Goal: Task Accomplishment & Management: Complete application form

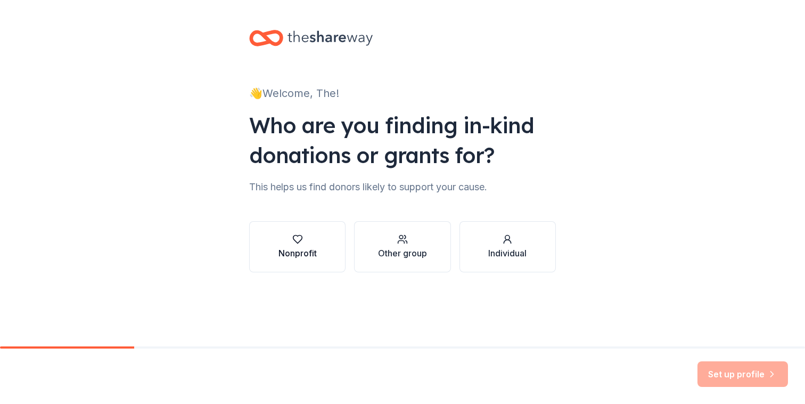
click at [305, 260] on button "Nonprofit" at bounding box center [297, 246] width 96 height 51
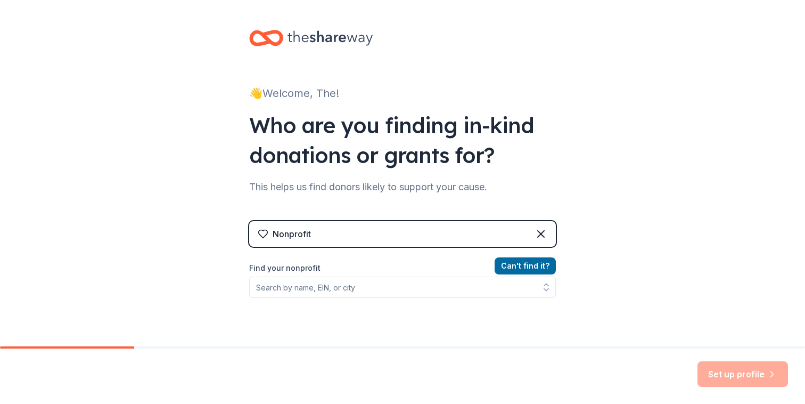
click at [431, 299] on div "Can ' t find it? Find your nonprofit" at bounding box center [402, 321] width 307 height 124
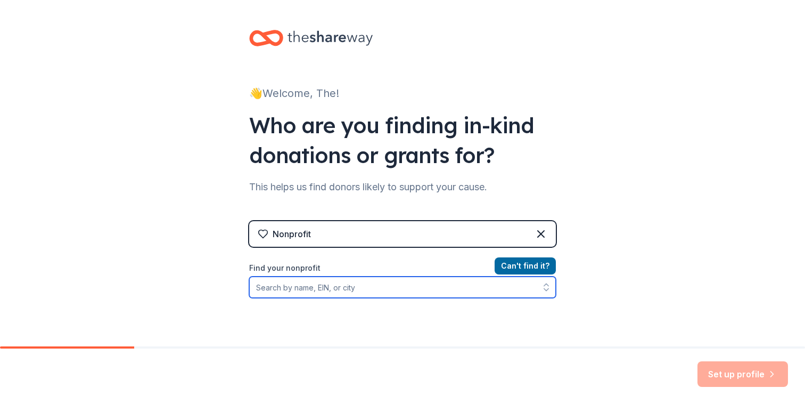
click at [419, 292] on input "Find your nonprofit" at bounding box center [402, 286] width 307 height 21
type input "R"
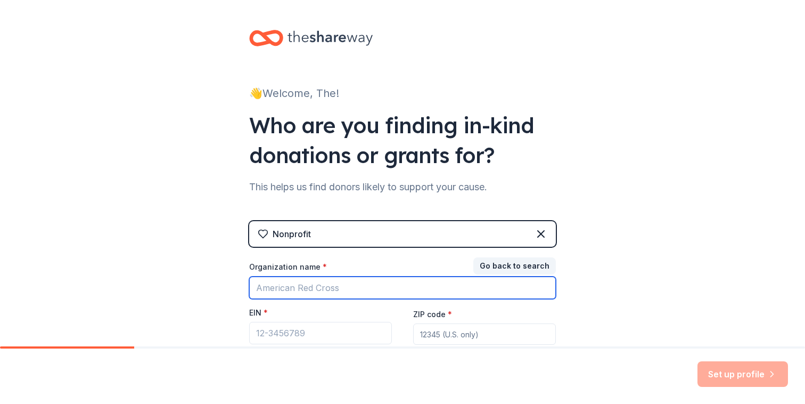
click at [487, 290] on input "Organization name *" at bounding box center [402, 287] width 307 height 22
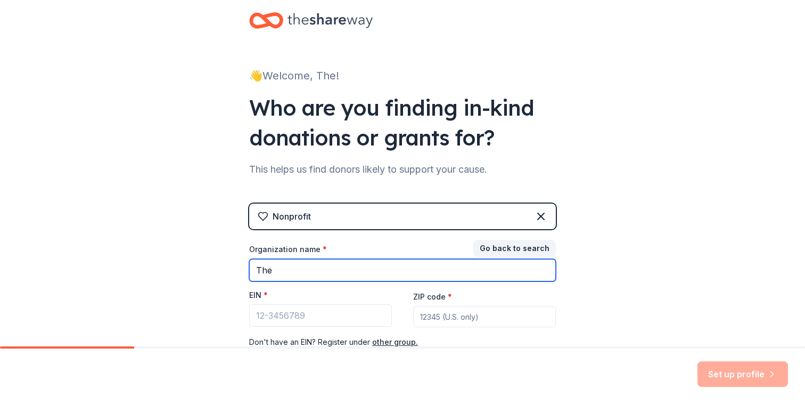
type input "The VelRod Charity"
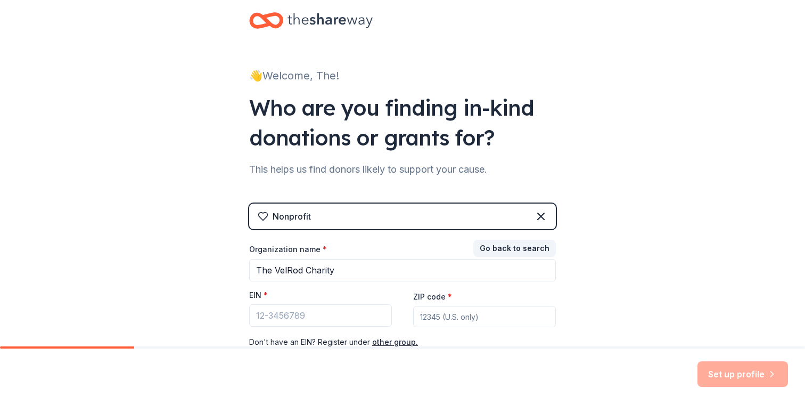
click at [363, 297] on div "EIN *" at bounding box center [320, 297] width 143 height 15
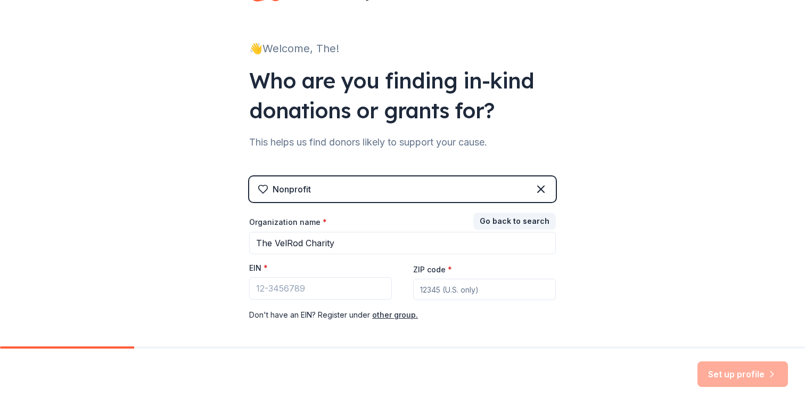
scroll to position [92, 0]
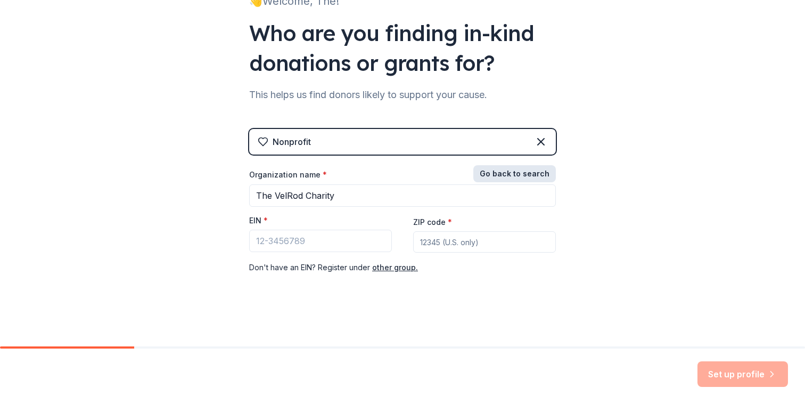
click at [527, 174] on button "Go back to search" at bounding box center [515, 173] width 83 height 17
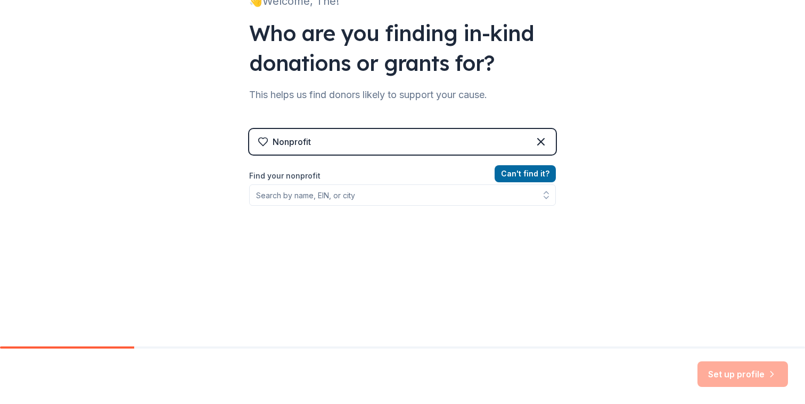
click at [424, 208] on div "Can ' t find it? Find your nonprofit" at bounding box center [402, 229] width 307 height 124
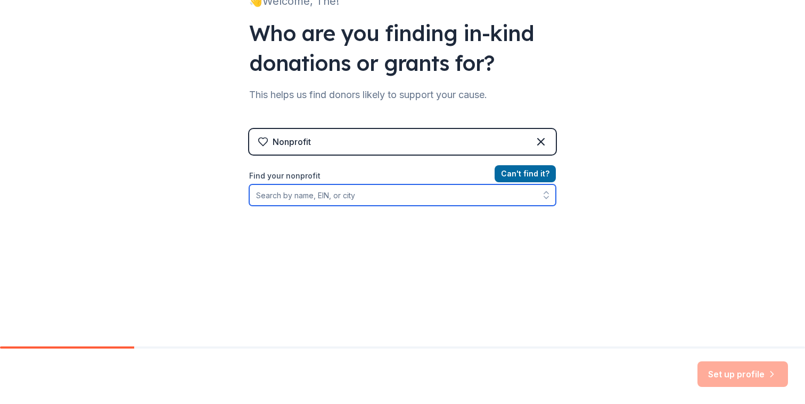
click at [420, 203] on input "Find your nonprofit" at bounding box center [402, 194] width 307 height 21
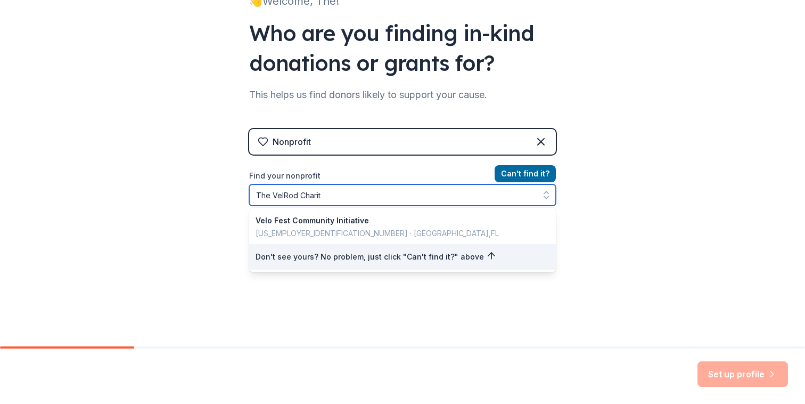
type input "The VelRod Charity"
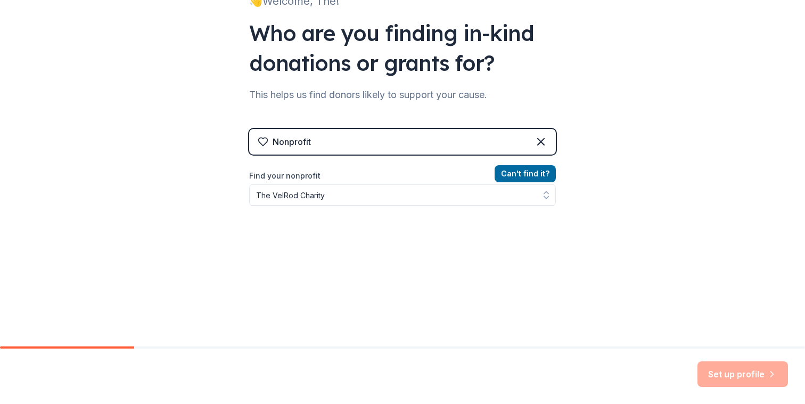
click at [504, 222] on div "Can ' t find it? Find your nonprofit The VelRod Charity" at bounding box center [402, 229] width 307 height 124
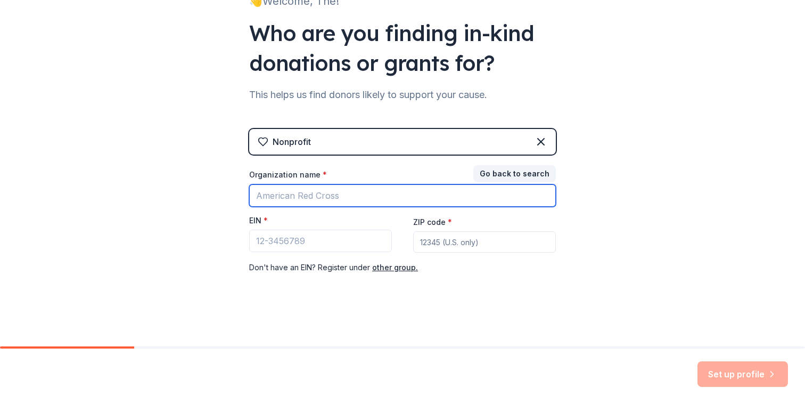
click at [386, 199] on input "Organization name *" at bounding box center [402, 195] width 307 height 22
type input "The VelRod Charity"
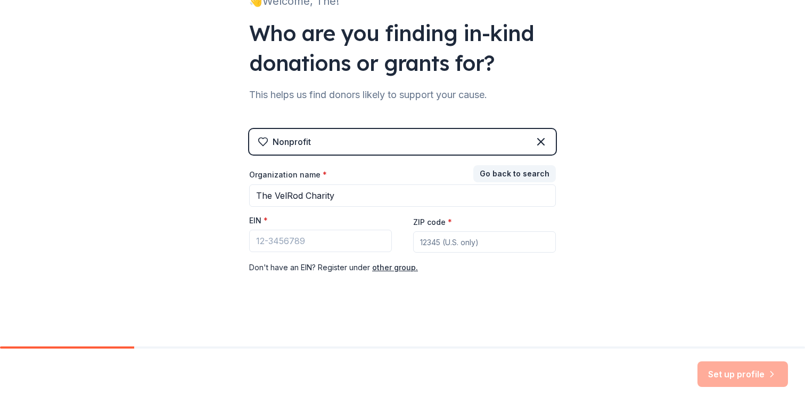
click at [445, 243] on input "ZIP code *" at bounding box center [484, 241] width 143 height 21
type input "10003"
click at [329, 244] on input "EIN *" at bounding box center [320, 241] width 143 height 22
paste input "39-4476752"
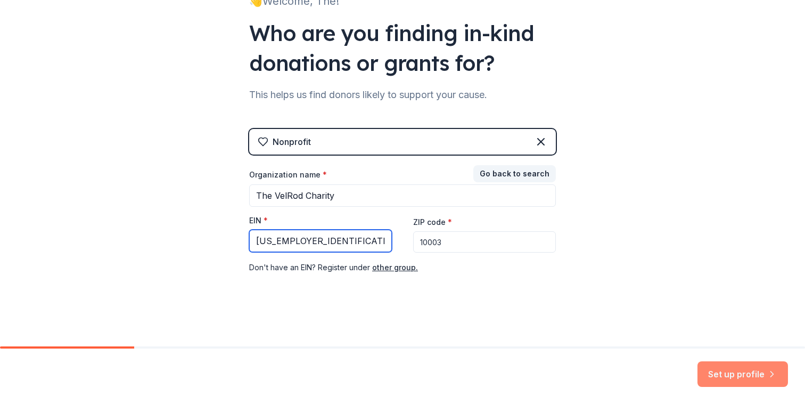
type input "39-4476752"
click at [744, 369] on button "Set up profile" at bounding box center [743, 374] width 91 height 26
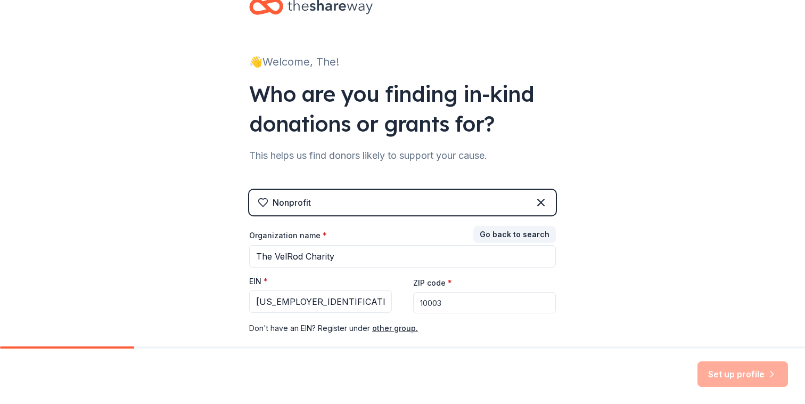
scroll to position [0, 0]
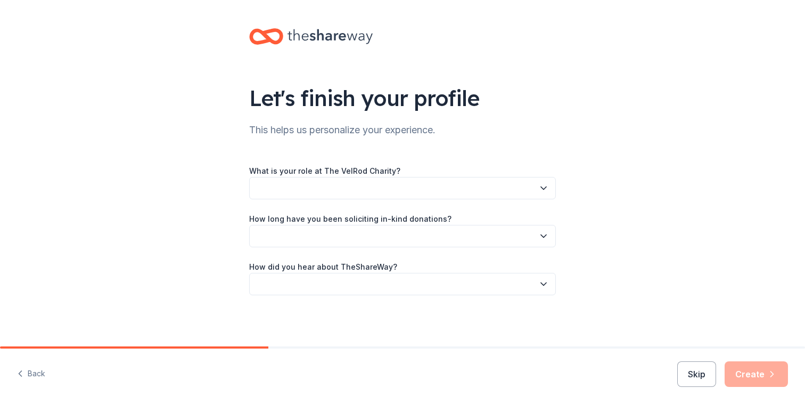
scroll to position [2, 0]
click at [483, 190] on button "button" at bounding box center [402, 188] width 307 height 22
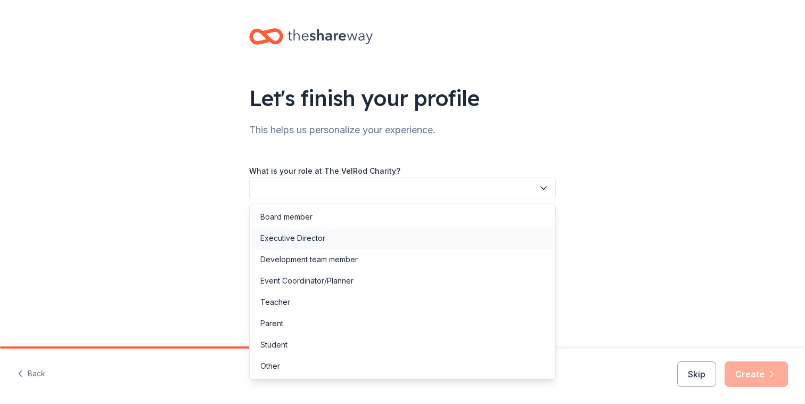
click at [403, 235] on div "Executive Director" at bounding box center [403, 237] width 302 height 21
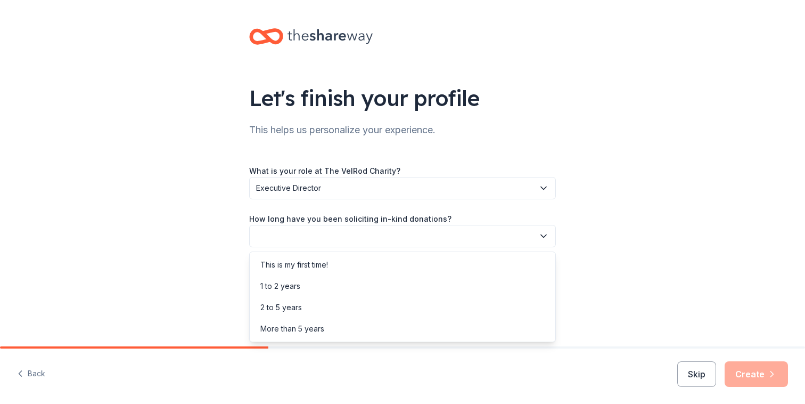
click at [394, 232] on button "button" at bounding box center [402, 236] width 307 height 22
click at [375, 268] on div "This is my first time!" at bounding box center [403, 264] width 302 height 21
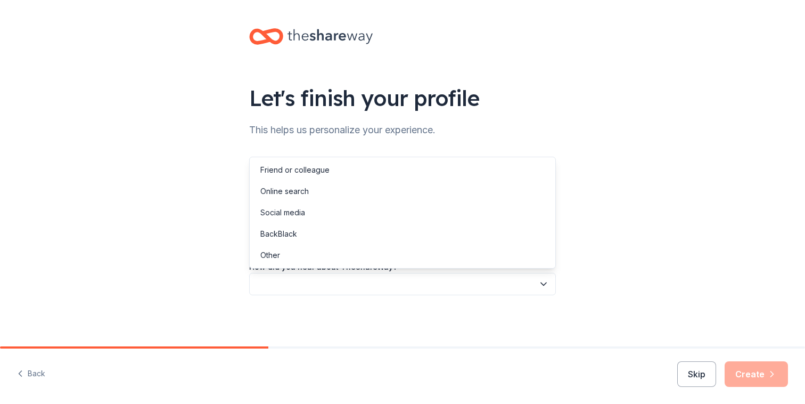
click at [365, 286] on button "button" at bounding box center [402, 284] width 307 height 22
click at [362, 196] on div "Online search" at bounding box center [403, 191] width 302 height 21
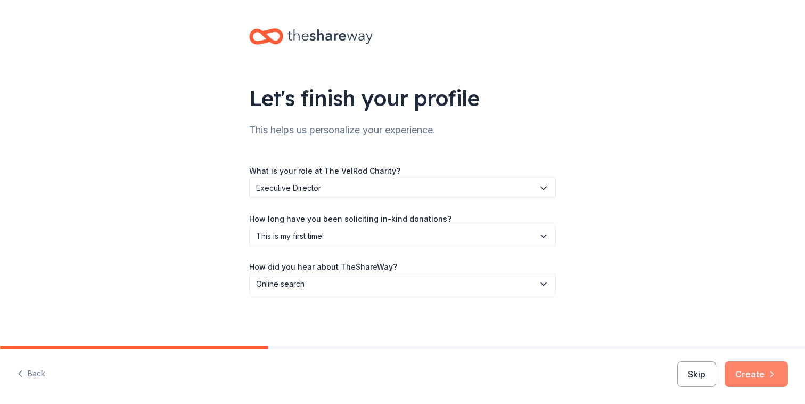
click at [739, 374] on button "Create" at bounding box center [756, 374] width 63 height 26
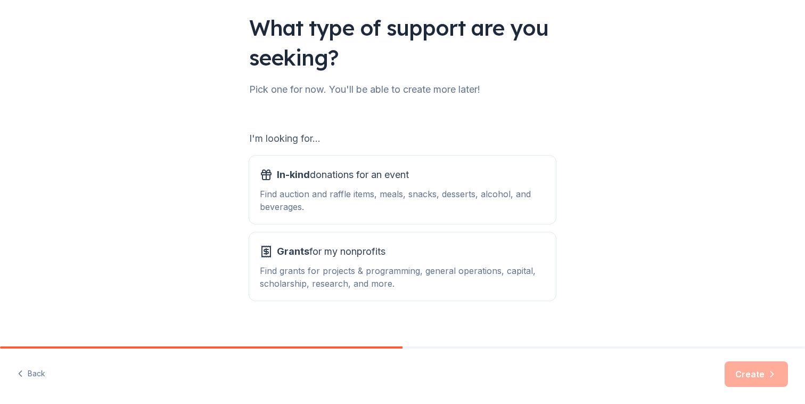
scroll to position [75, 0]
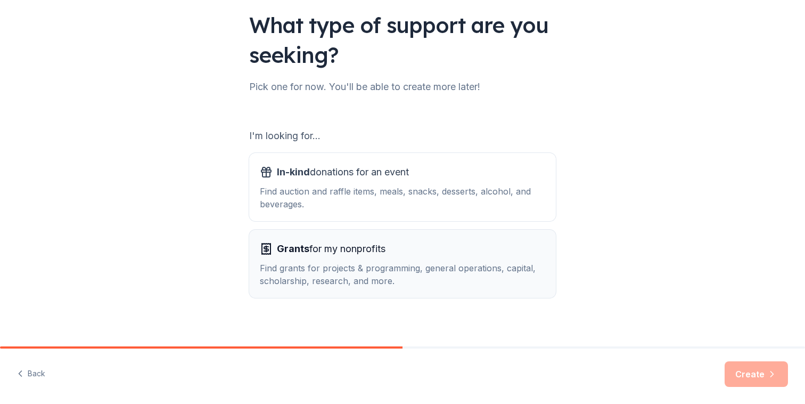
click at [444, 267] on div "Find grants for projects & programming, general operations, capital, scholarshi…" at bounding box center [403, 275] width 286 height 26
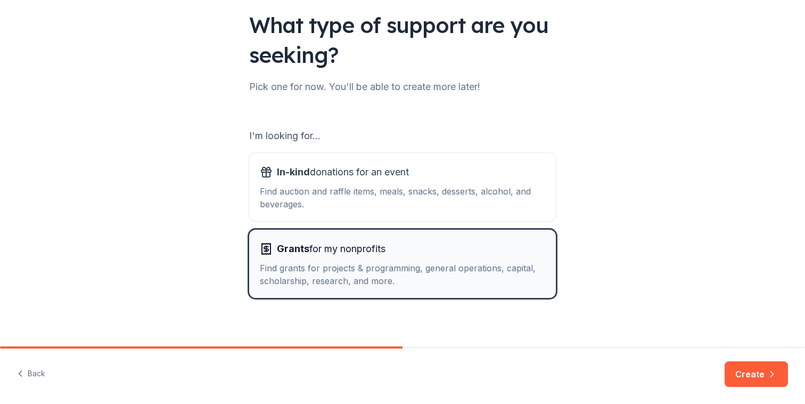
click at [510, 231] on button "Grants for my nonprofits Find grants for projects & programming, general operat…" at bounding box center [402, 264] width 307 height 68
click at [507, 219] on button "In-kind donations for an event Find auction and raffle items, meals, snacks, de…" at bounding box center [402, 187] width 307 height 68
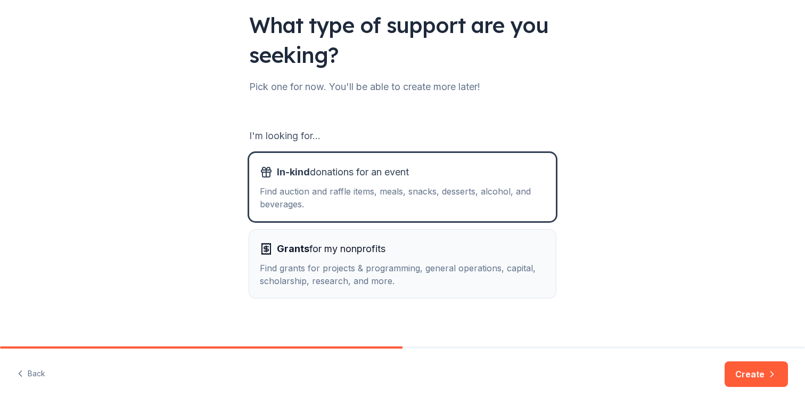
click at [502, 250] on div "Grants for my nonprofits" at bounding box center [403, 248] width 286 height 17
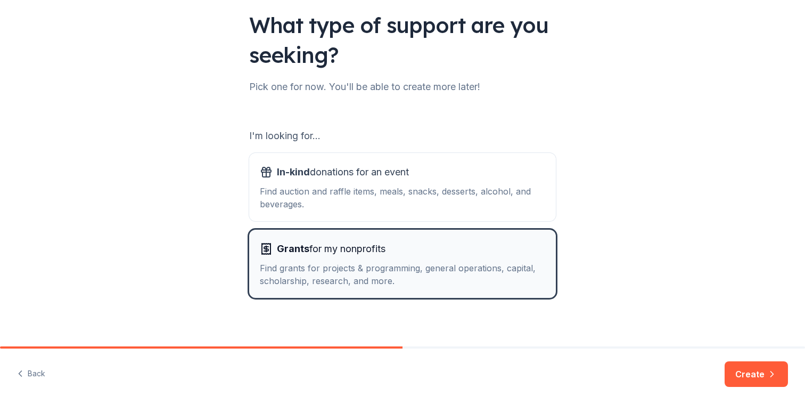
scroll to position [84, 0]
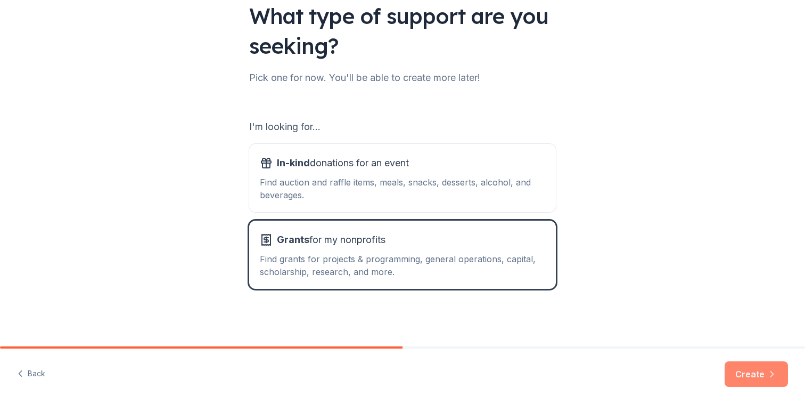
click at [753, 372] on button "Create" at bounding box center [756, 374] width 63 height 26
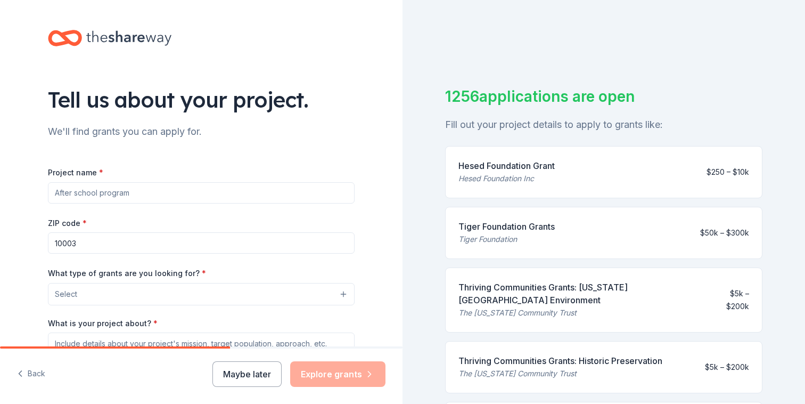
click at [283, 203] on div "Project name * ZIP code * 10003 What type of grants are you looking for? * Sele…" at bounding box center [201, 312] width 307 height 292
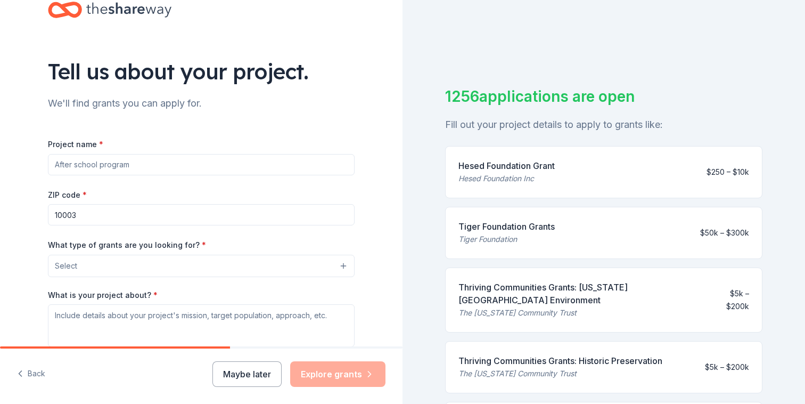
scroll to position [47, 0]
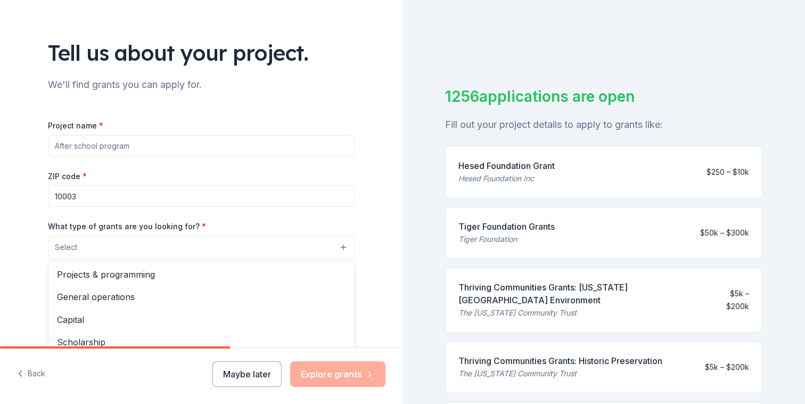
click at [259, 252] on button "Select" at bounding box center [201, 247] width 307 height 22
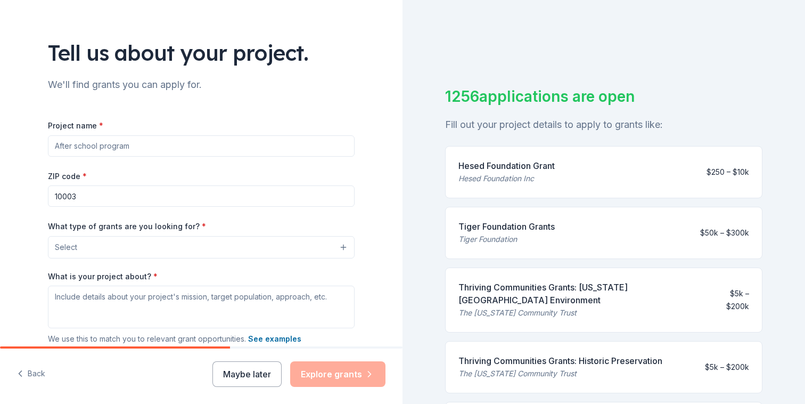
click at [259, 252] on button "Select" at bounding box center [201, 247] width 307 height 22
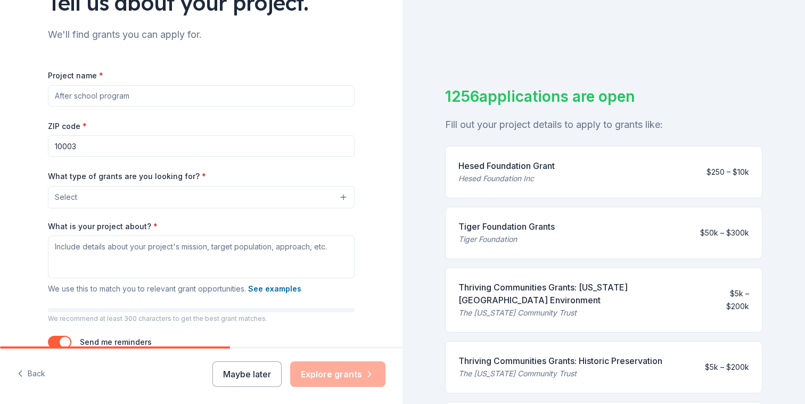
scroll to position [108, 0]
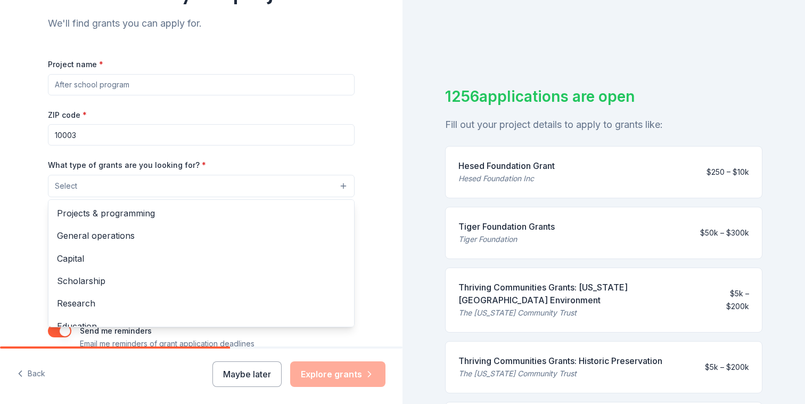
click at [246, 193] on button "Select" at bounding box center [201, 186] width 307 height 22
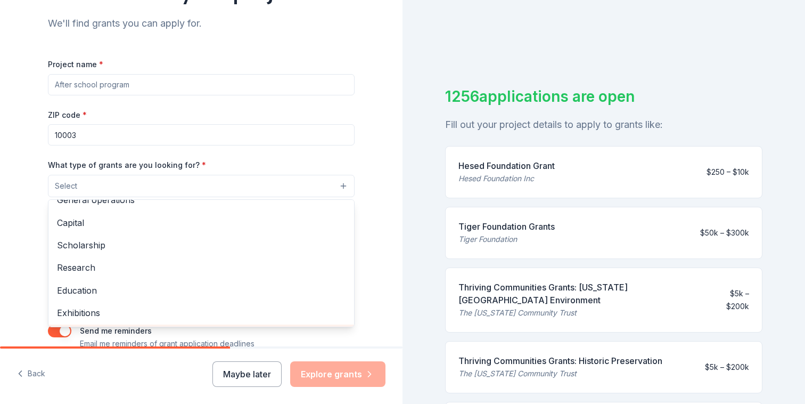
scroll to position [0, 0]
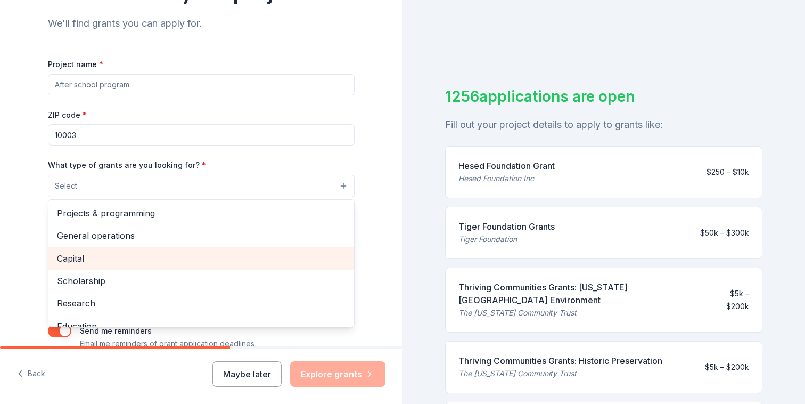
click at [195, 256] on span "Capital" at bounding box center [201, 258] width 289 height 14
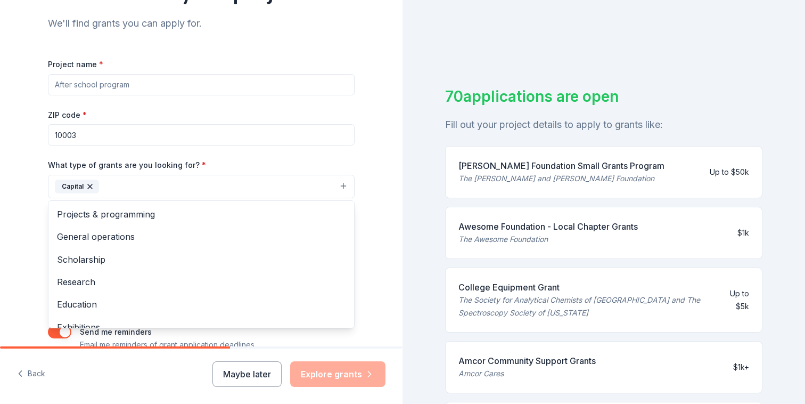
click at [278, 170] on div "What type of grants are you looking for? * Capital Projects & programming Gener…" at bounding box center [201, 178] width 307 height 40
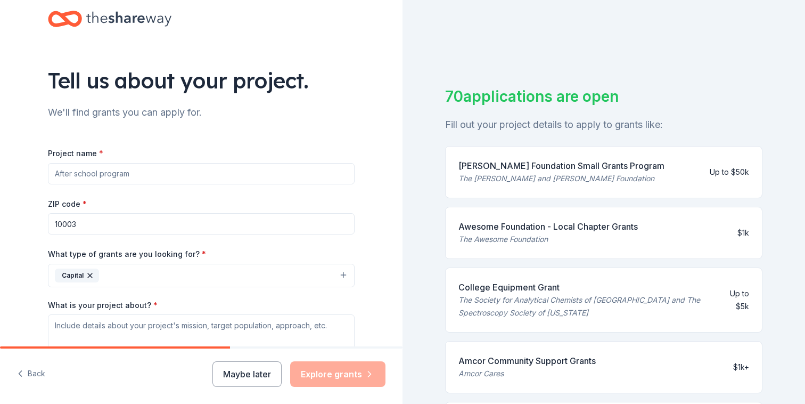
click at [247, 174] on input "Project name *" at bounding box center [201, 173] width 307 height 21
paste input "Buena Noche en Azua"
type input "Buena Noche en [PERSON_NAME], DR"
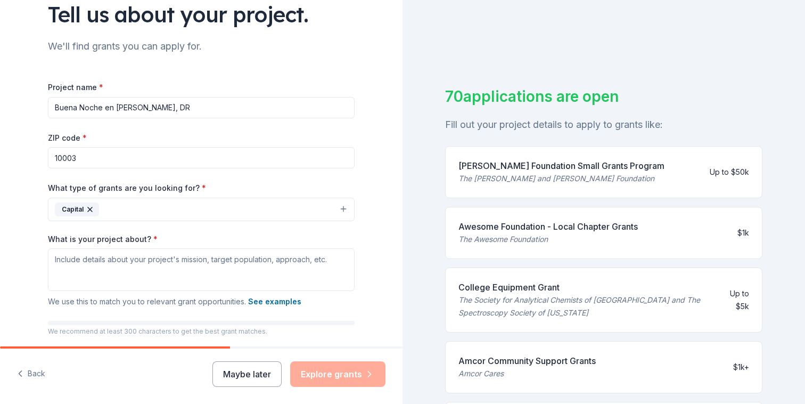
scroll to position [121, 0]
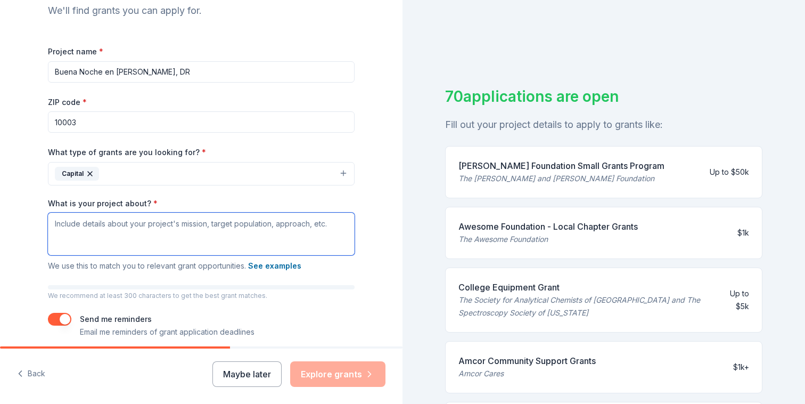
click at [199, 225] on textarea "What is your project about? *" at bounding box center [201, 234] width 307 height 43
paste textarea "Buena Noche en Azua is a holiday-focused initiative by The VelRod Charity aimed…"
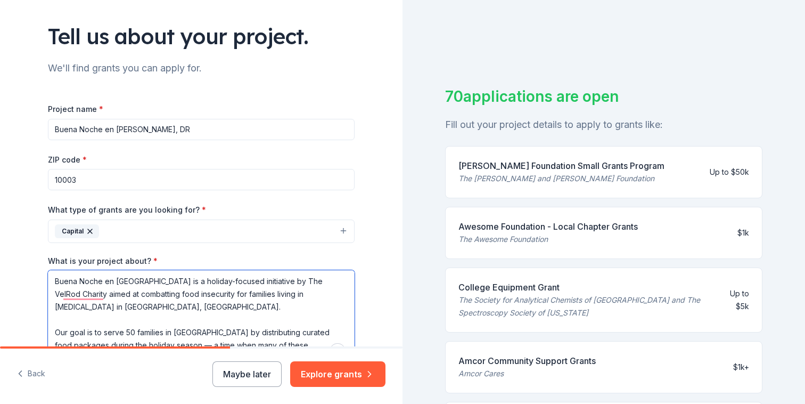
scroll to position [30, 0]
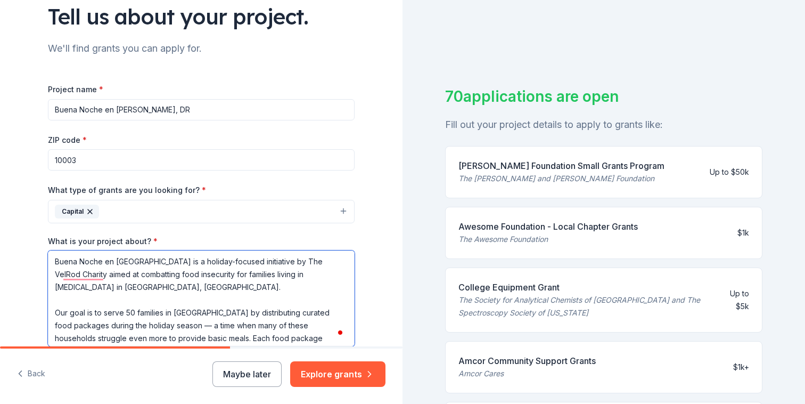
click at [158, 281] on textarea "Buena Noche en Azua is a holiday-focused initiative by The VelRod Charity aimed…" at bounding box center [201, 298] width 307 height 96
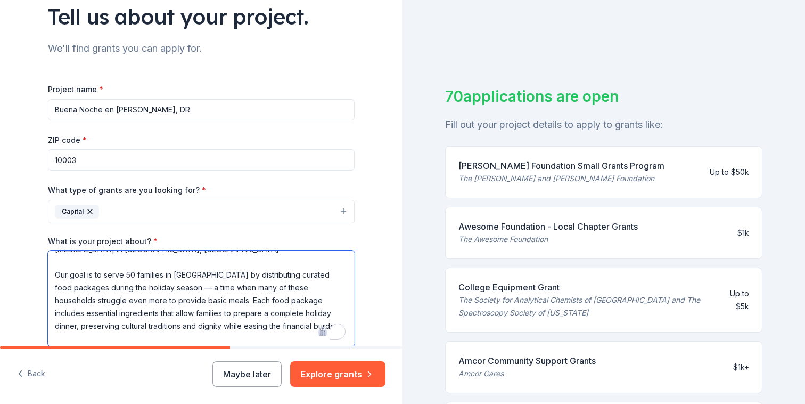
click at [125, 274] on textarea "Buena Noche en Azua is a holiday-focused initiative by The VelRod Charity aimed…" at bounding box center [201, 298] width 307 height 96
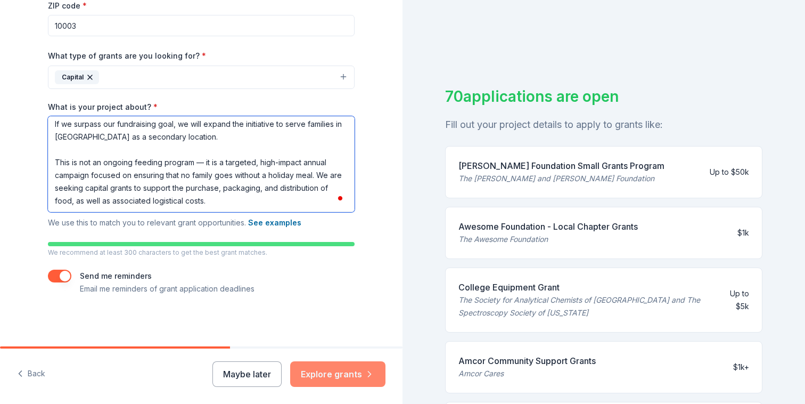
type textarea "Buena Noche en Azua is a holiday-focused initiative by The VelRod Charity aimed…"
click at [332, 376] on button "Explore grants" at bounding box center [337, 374] width 95 height 26
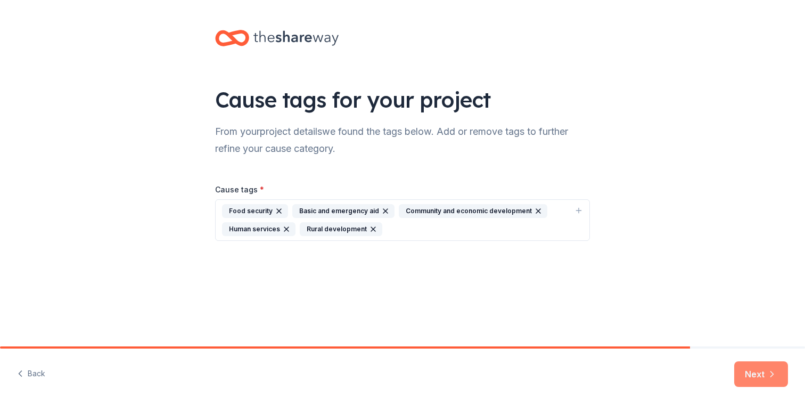
click at [759, 373] on button "Next" at bounding box center [762, 374] width 54 height 26
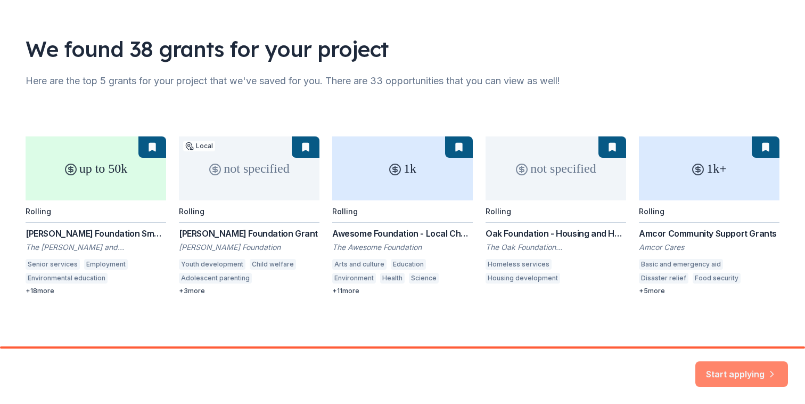
click at [720, 367] on button "Start applying" at bounding box center [742, 368] width 93 height 26
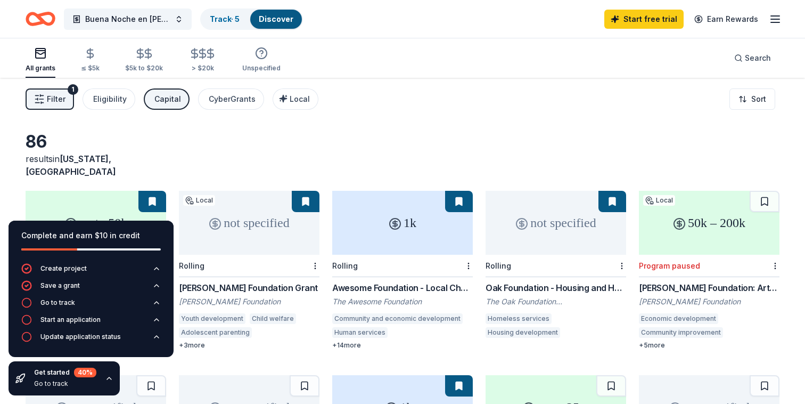
click at [109, 380] on icon "button" at bounding box center [109, 378] width 9 height 9
